Goal: Task Accomplishment & Management: Manage account settings

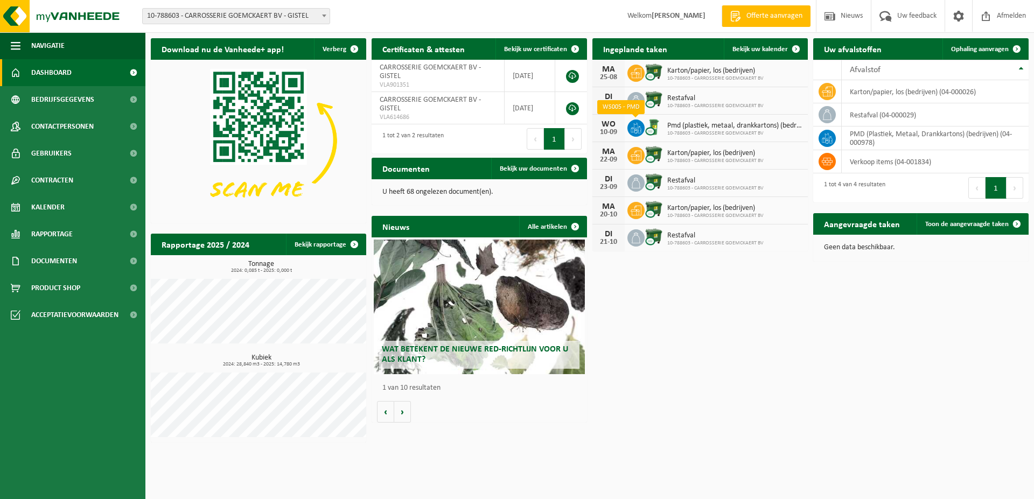
click at [634, 129] on icon at bounding box center [636, 128] width 11 height 11
click at [769, 50] on span "Bekijk uw kalender" at bounding box center [759, 49] width 55 height 7
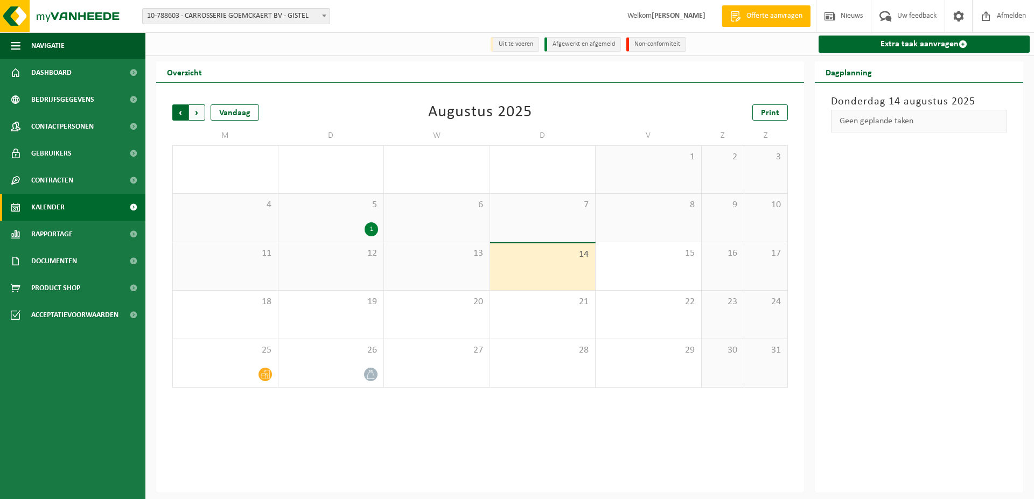
click at [196, 112] on span "Volgende" at bounding box center [197, 112] width 16 height 16
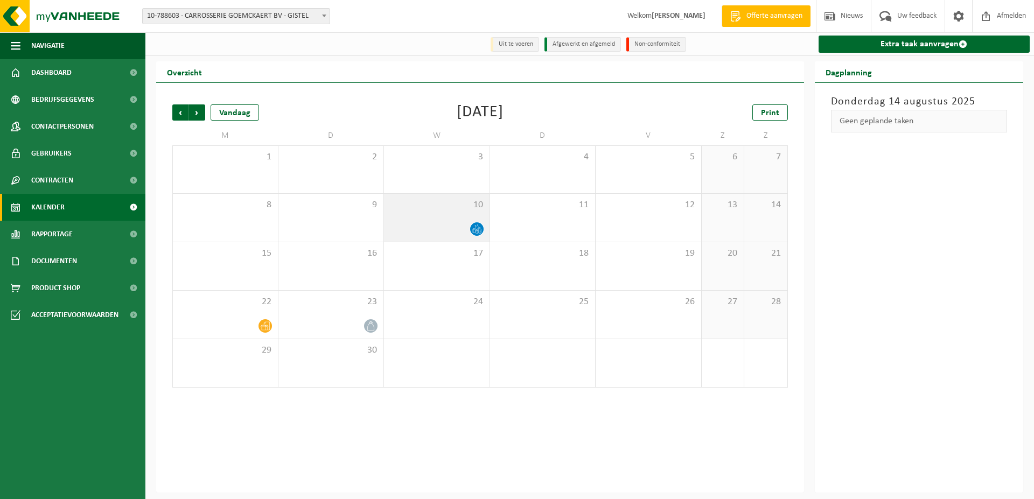
click at [466, 222] on div at bounding box center [436, 229] width 95 height 15
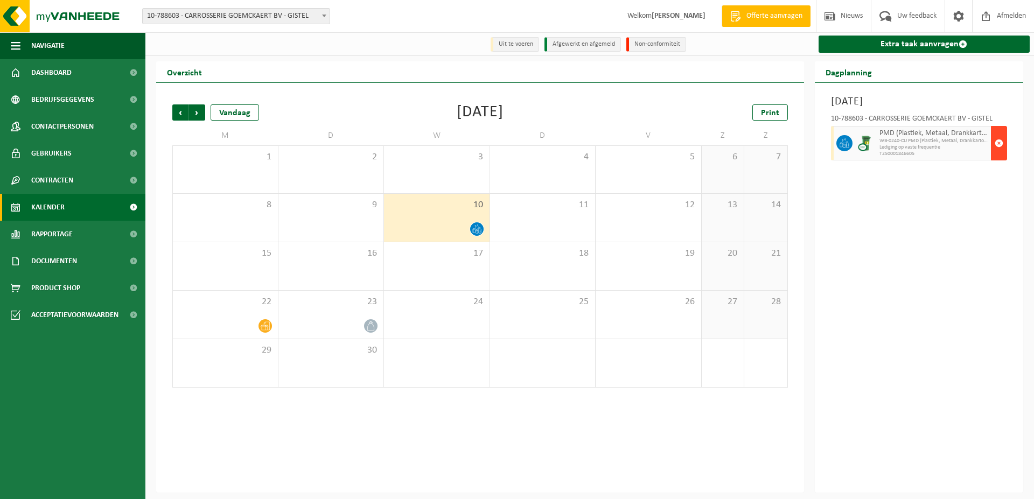
click at [999, 143] on span "button" at bounding box center [999, 143] width 9 height 22
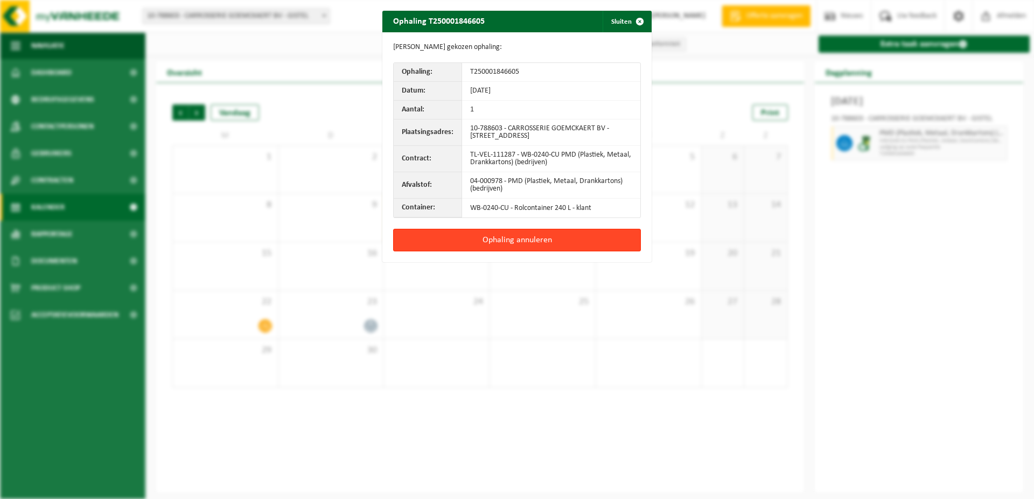
click at [515, 242] on button "Ophaling annuleren" at bounding box center [517, 240] width 248 height 23
